Goal: Understand process/instructions: Learn how to perform a task or action

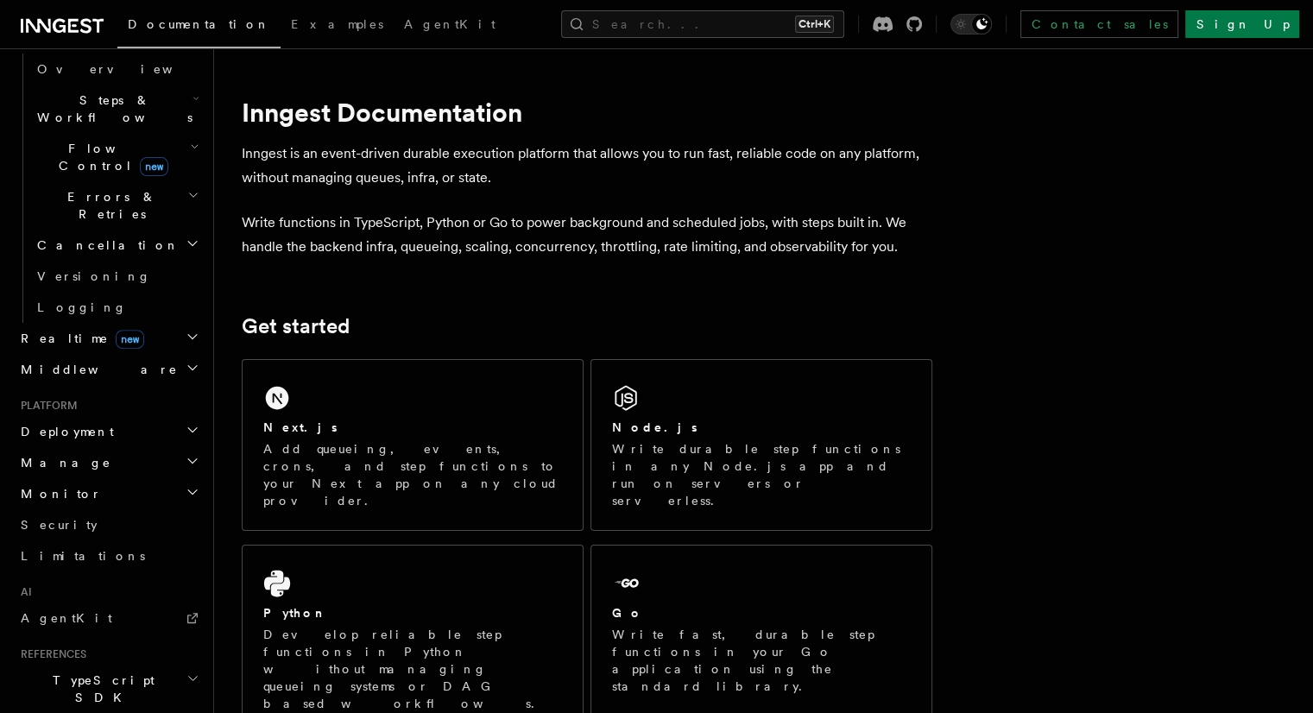
scroll to position [563, 0]
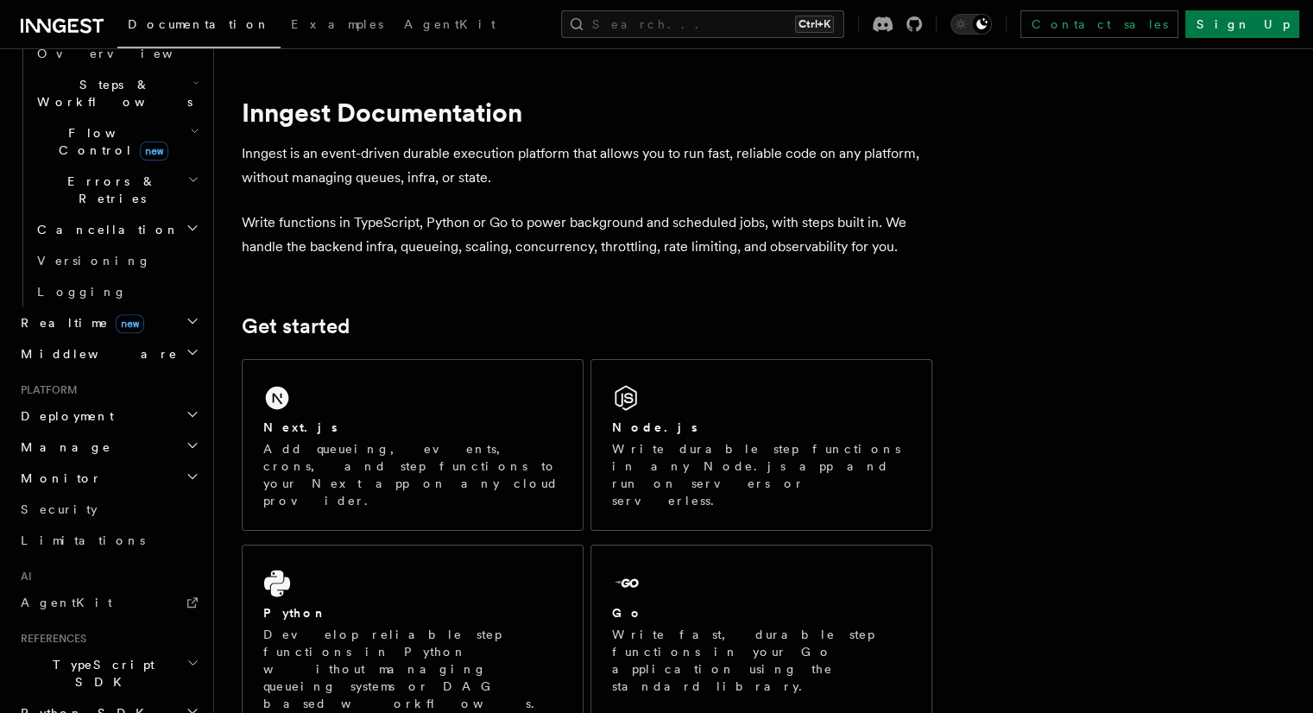
click at [129, 401] on h2 "Deployment" at bounding box center [108, 416] width 189 height 31
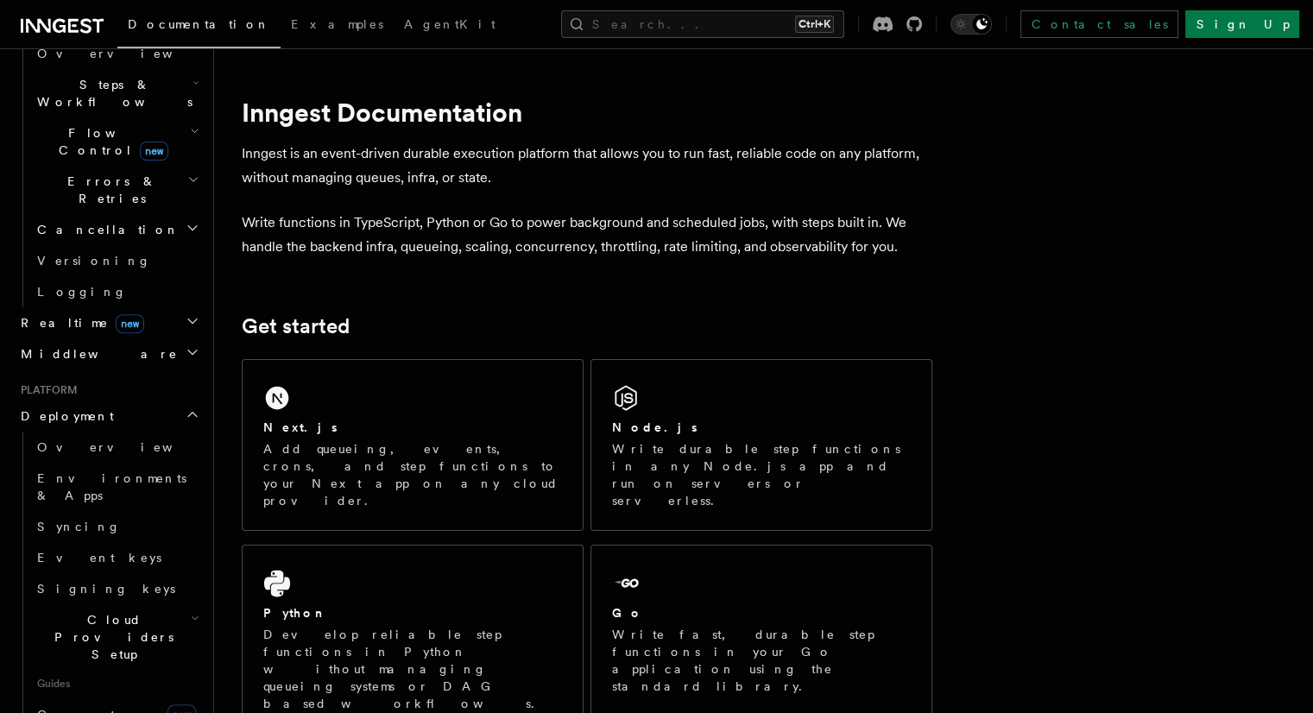
click at [130, 401] on h2 "Deployment" at bounding box center [108, 416] width 189 height 31
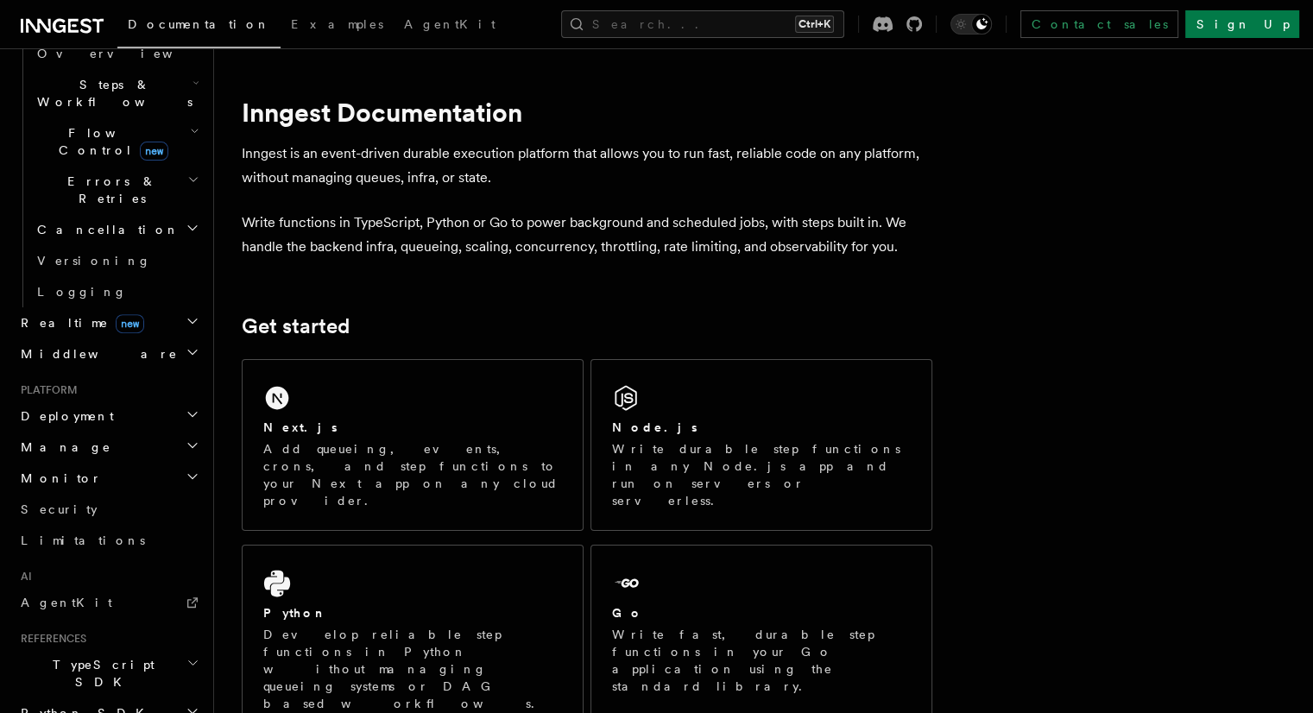
click at [72, 408] on span "Deployment" at bounding box center [64, 416] width 100 height 17
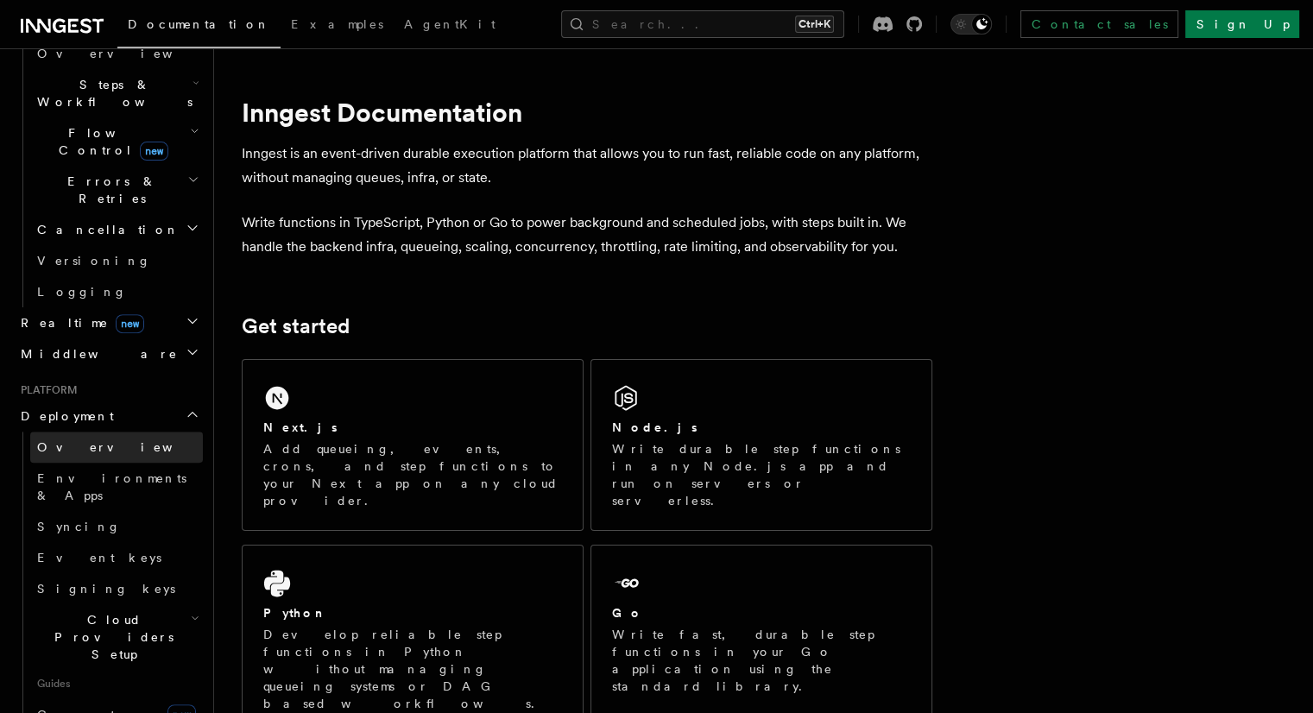
click at [51, 440] on span "Overview" at bounding box center [126, 447] width 178 height 14
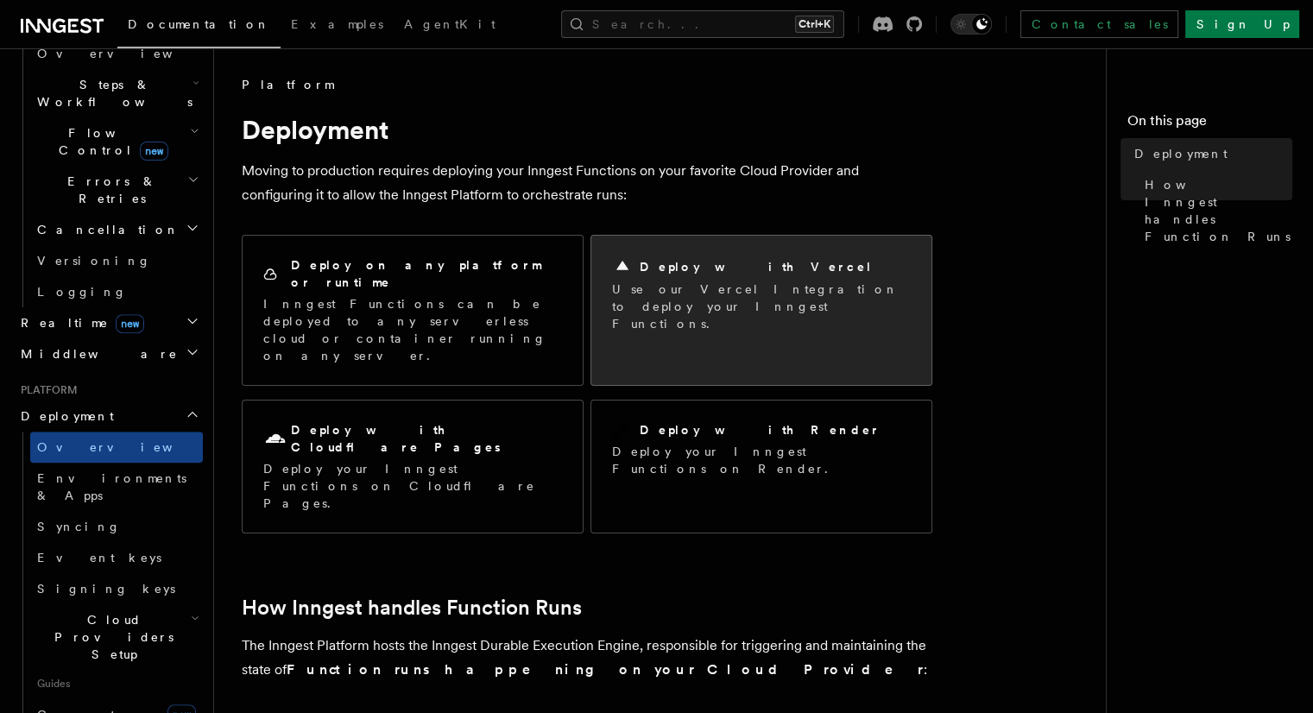
click at [676, 270] on h2 "Deploy with Vercel" at bounding box center [756, 266] width 233 height 17
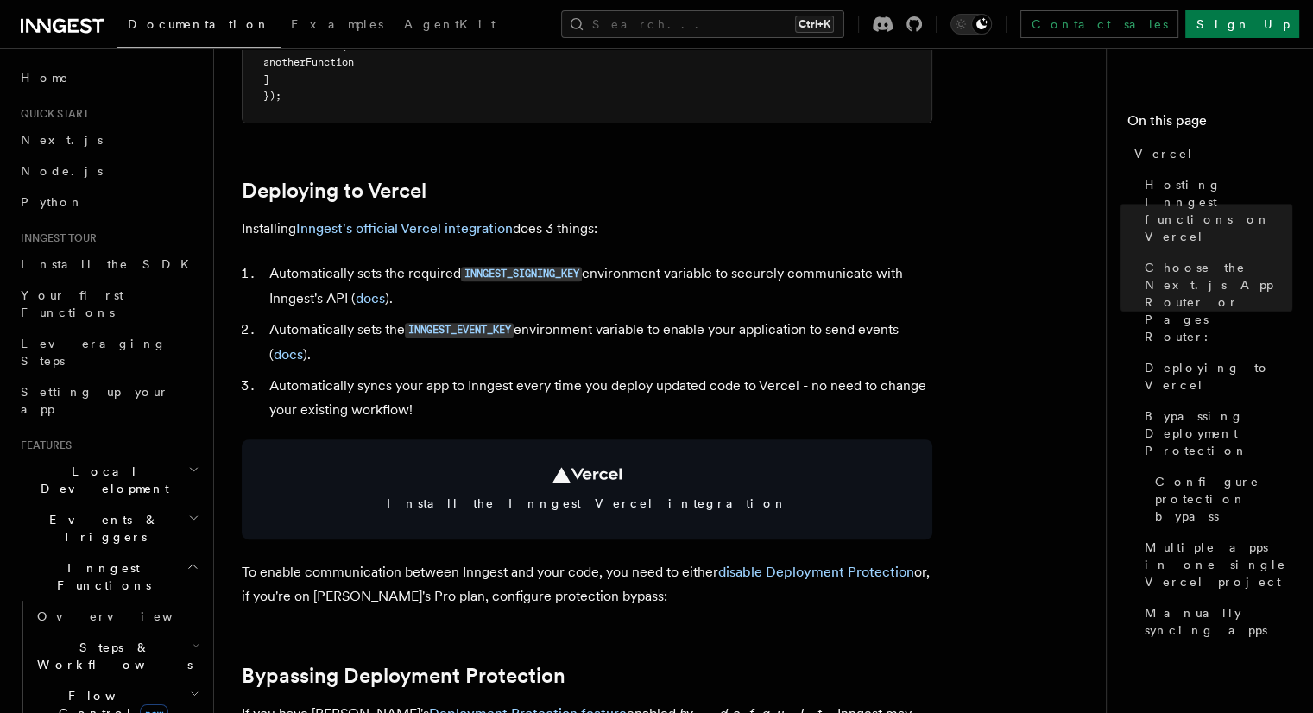
scroll to position [691, 0]
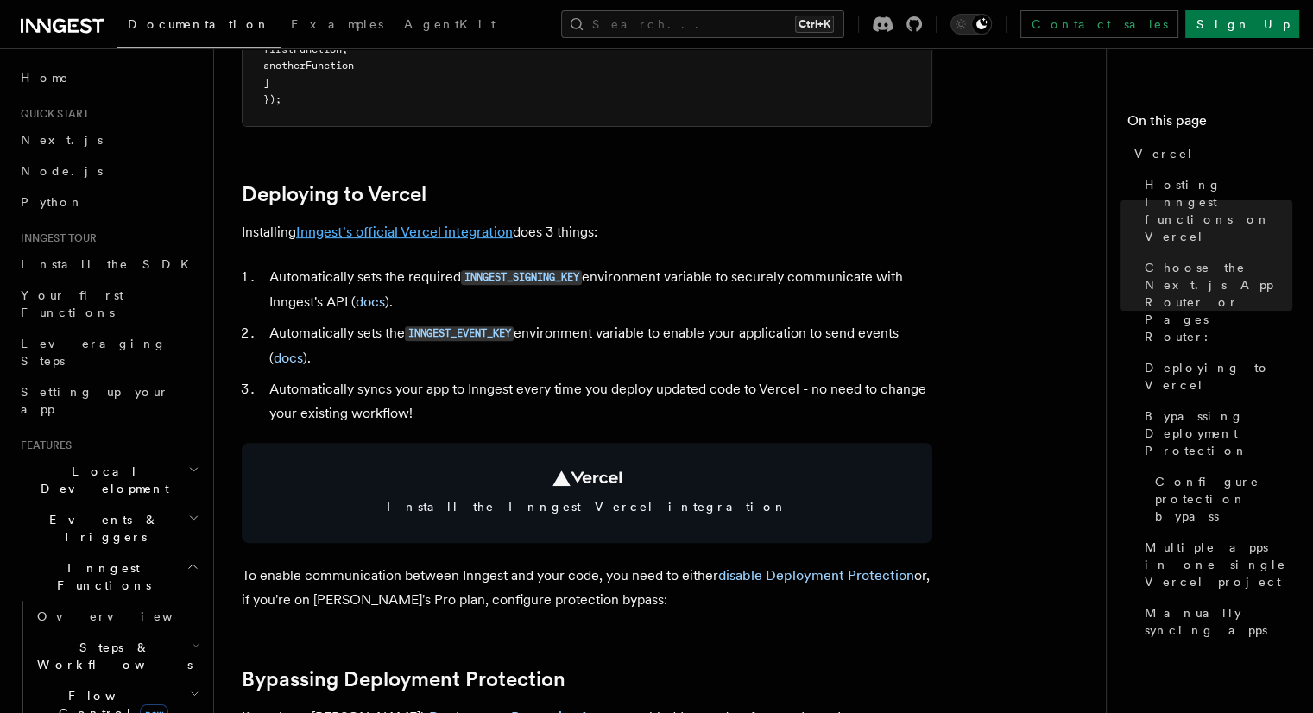
click at [402, 233] on link "Inngest's official Vercel integration" at bounding box center [404, 232] width 217 height 16
